Goal: Find specific fact: Find specific fact

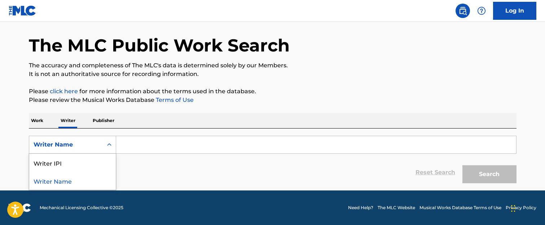
click at [81, 163] on div "Writer IPI" at bounding box center [72, 163] width 87 height 18
click at [134, 146] on input "Search Form" at bounding box center [316, 144] width 400 height 17
paste input "550987803"
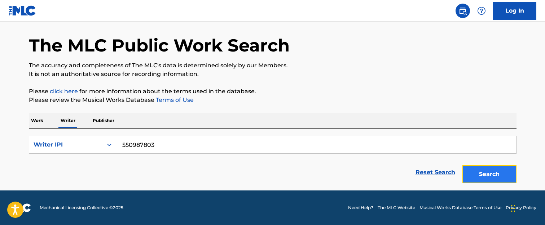
click at [491, 175] on button "Search" at bounding box center [489, 174] width 54 height 18
click at [170, 146] on input "550987803" at bounding box center [316, 144] width 400 height 17
click at [462, 165] on button "Search" at bounding box center [489, 174] width 54 height 18
click at [122, 146] on input "550987803" at bounding box center [316, 144] width 400 height 17
type input "0550987803"
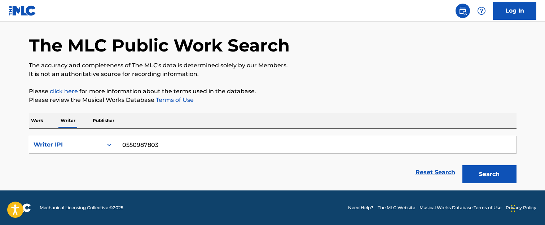
click at [462, 165] on button "Search" at bounding box center [489, 174] width 54 height 18
click at [36, 121] on p "Work" at bounding box center [37, 120] width 17 height 15
